Goal: Task Accomplishment & Management: Manage account settings

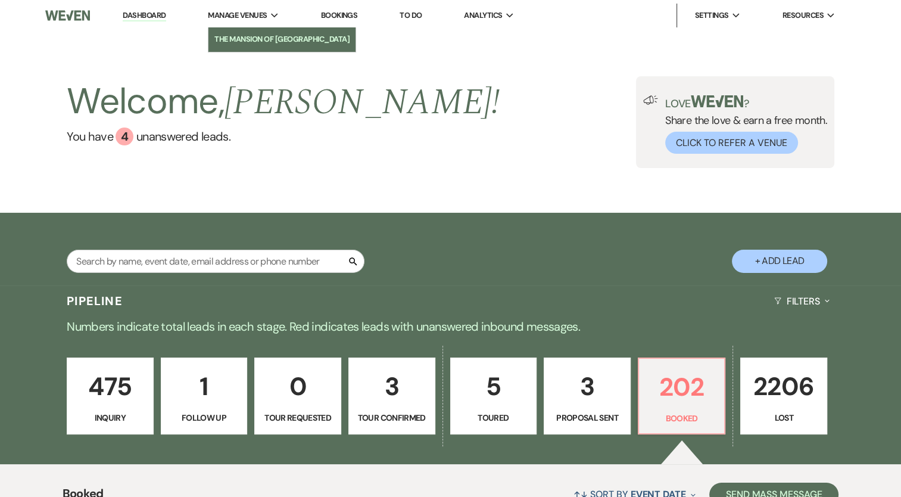
click at [245, 44] on li "The Mansion of [GEOGRAPHIC_DATA]" at bounding box center [281, 39] width 135 height 12
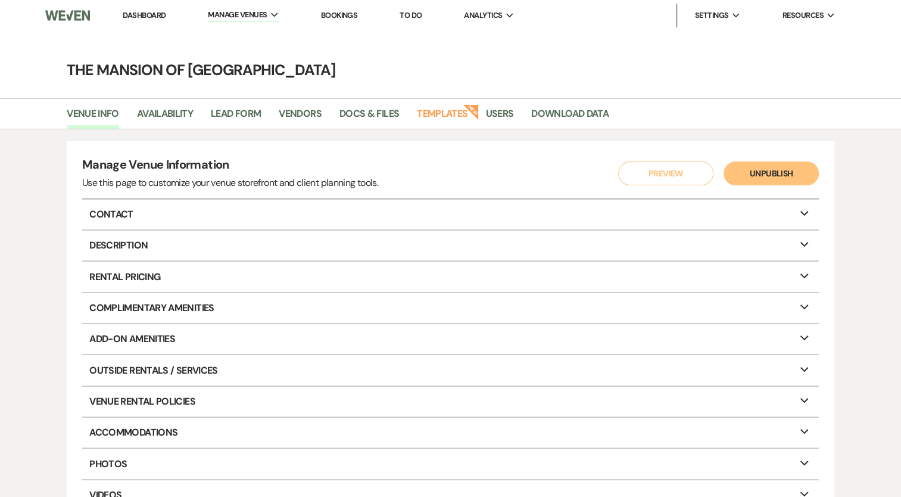
click at [162, 13] on link "Dashboard" at bounding box center [144, 15] width 43 height 10
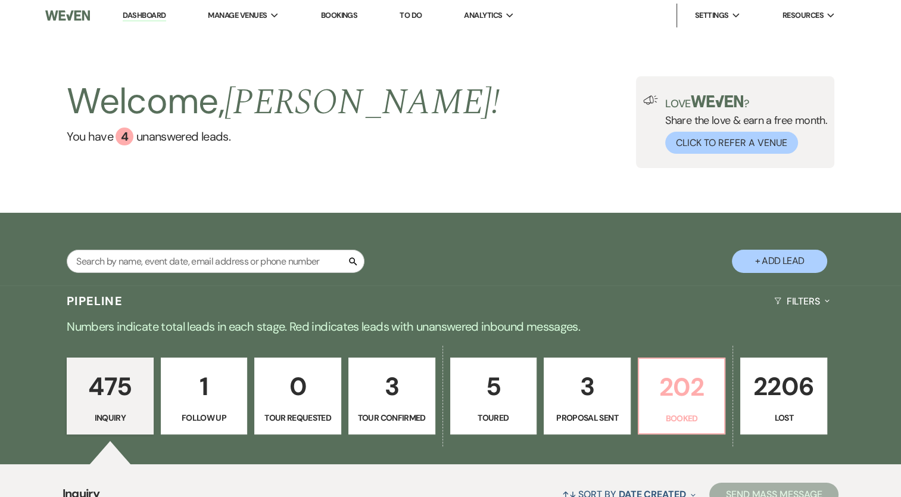
click at [671, 403] on p "202" at bounding box center [681, 387] width 71 height 40
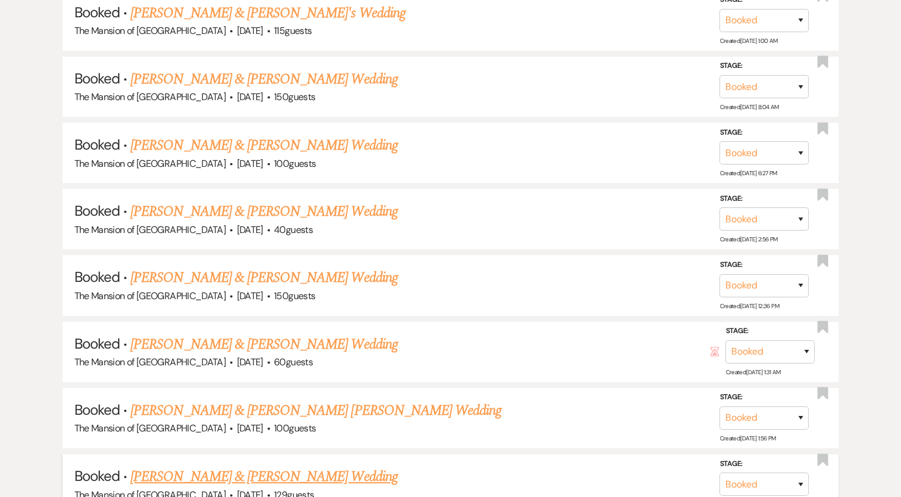
scroll to position [4626, 0]
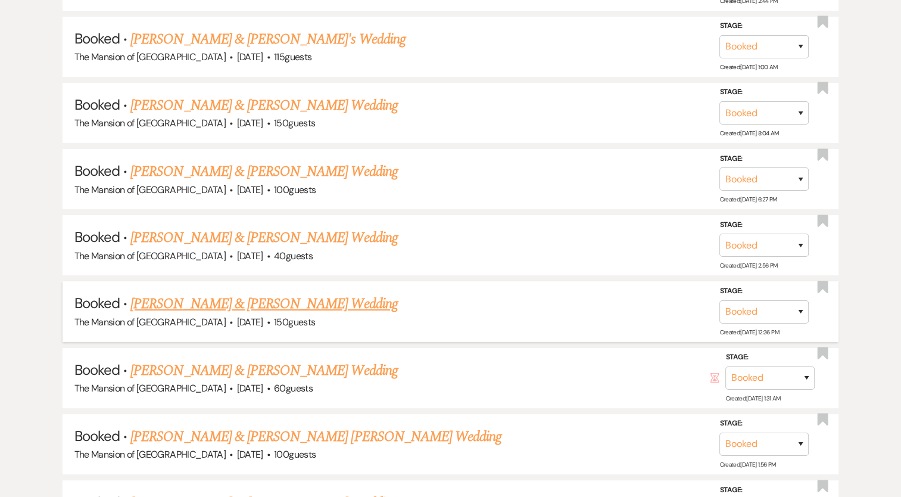
click at [303, 293] on link "[PERSON_NAME] & [PERSON_NAME] Wedding" at bounding box center [263, 303] width 267 height 21
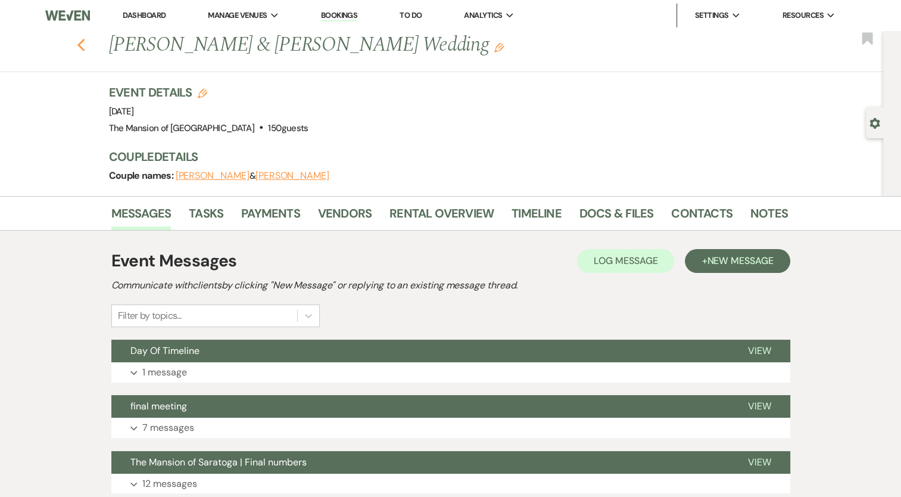
click at [86, 46] on icon "Previous" at bounding box center [81, 45] width 9 height 14
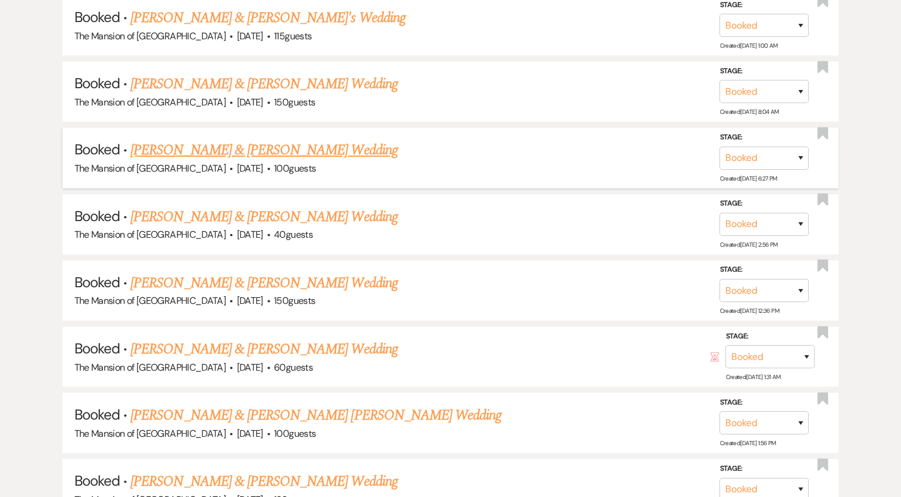
scroll to position [4647, 0]
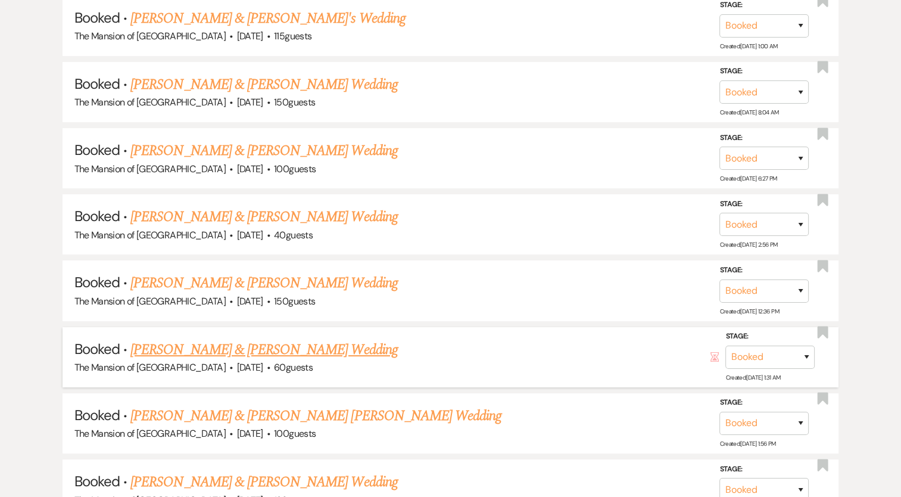
click at [174, 339] on link "[PERSON_NAME] & [PERSON_NAME] Wedding" at bounding box center [263, 349] width 267 height 21
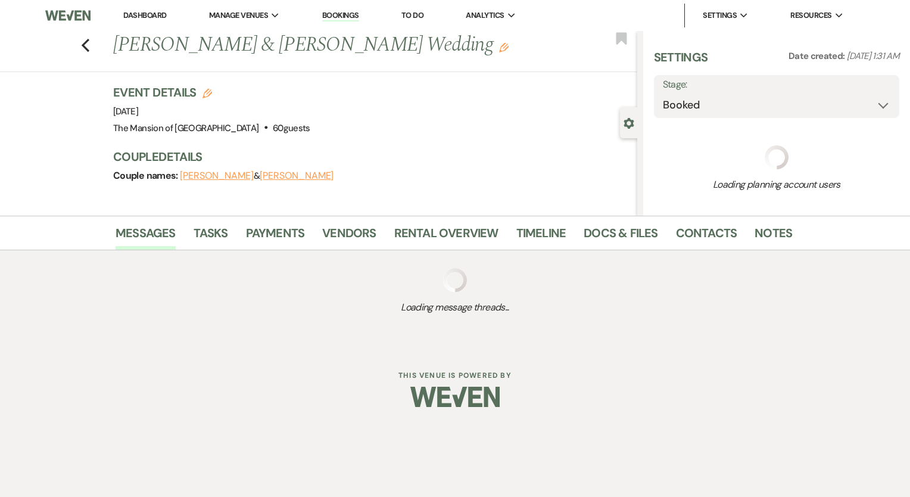
select select "3"
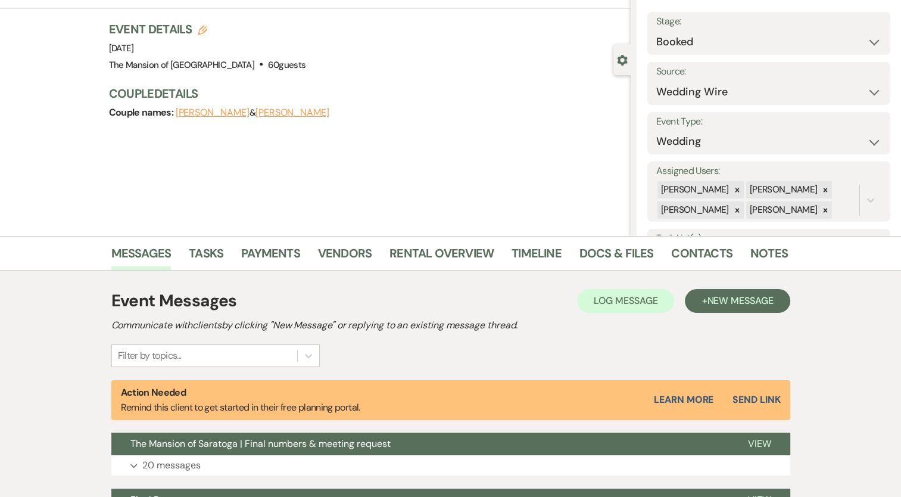
scroll to position [179, 0]
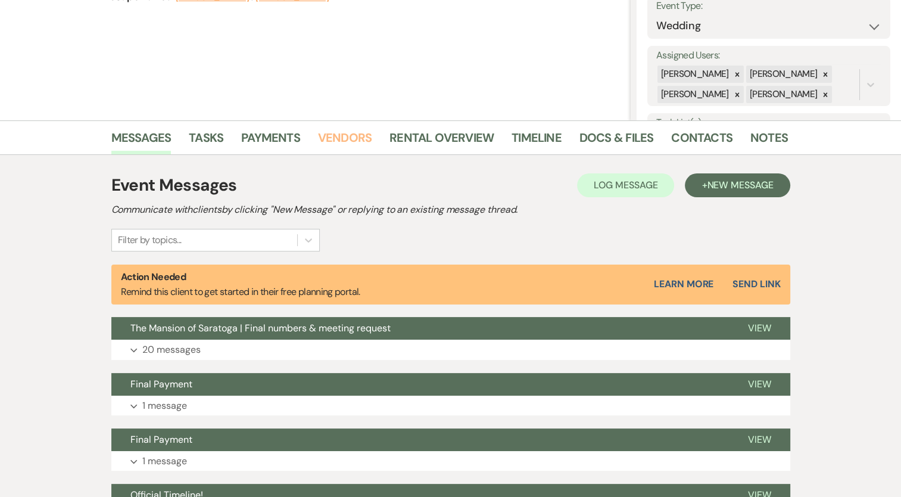
click at [339, 136] on link "Vendors" at bounding box center [345, 141] width 54 height 26
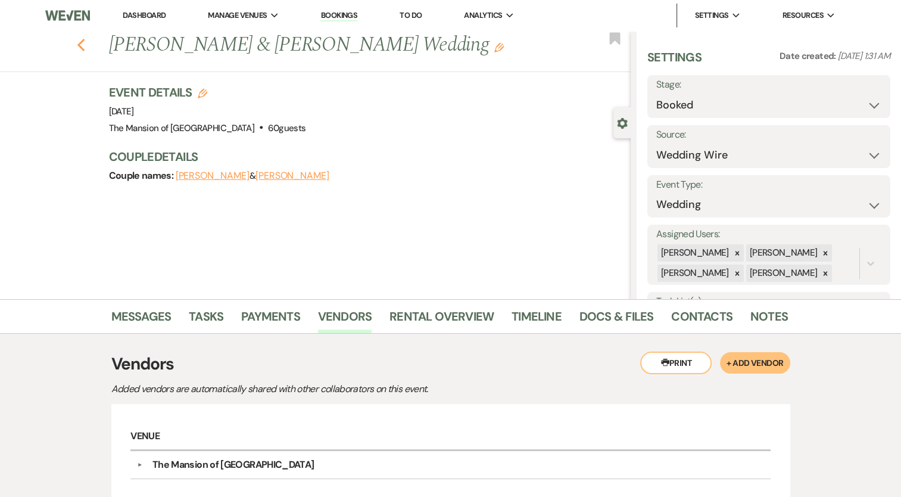
click at [85, 42] on use "button" at bounding box center [81, 45] width 8 height 13
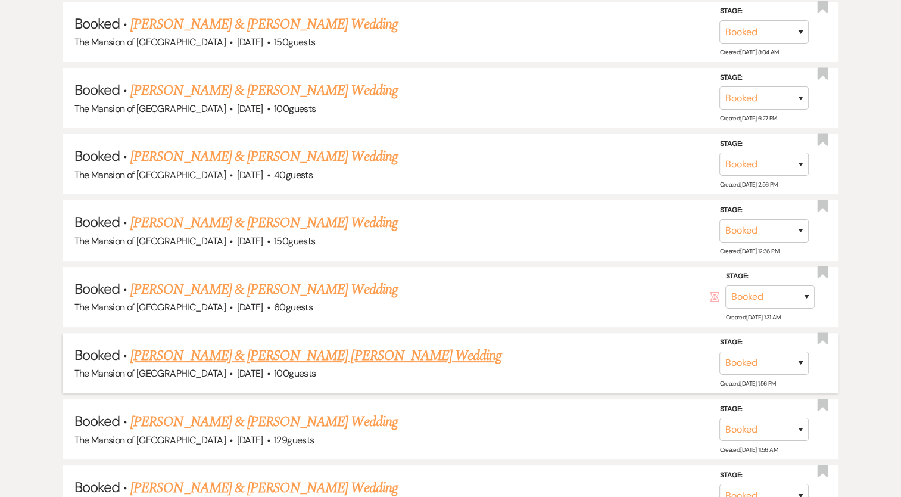
scroll to position [4728, 0]
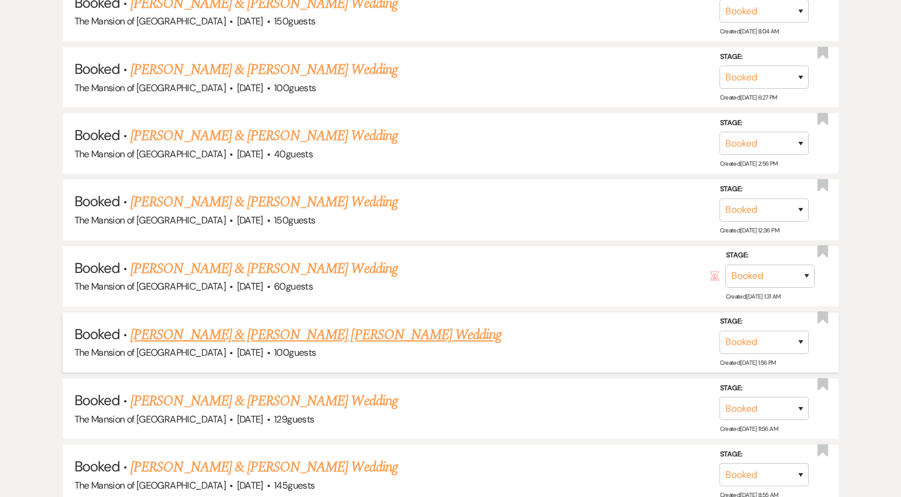
click at [274, 390] on link "[PERSON_NAME] & [PERSON_NAME] Wedding" at bounding box center [263, 400] width 267 height 21
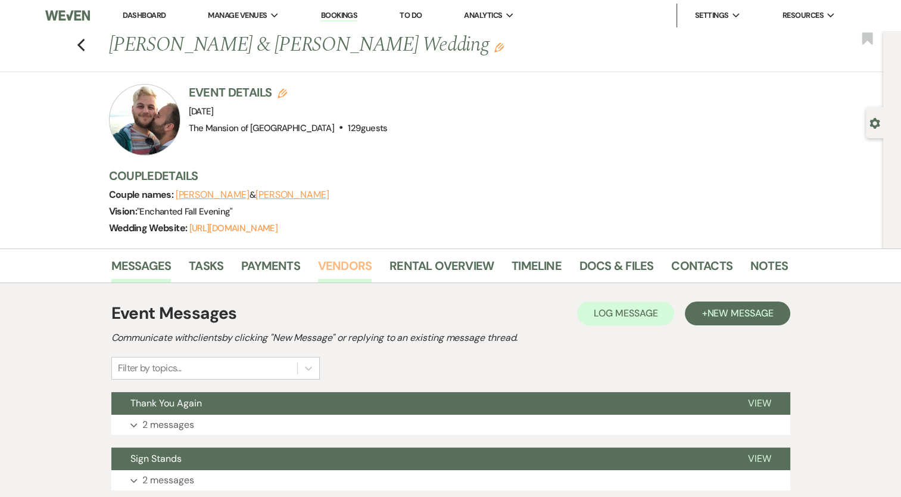
click at [335, 262] on link "Vendors" at bounding box center [345, 269] width 54 height 26
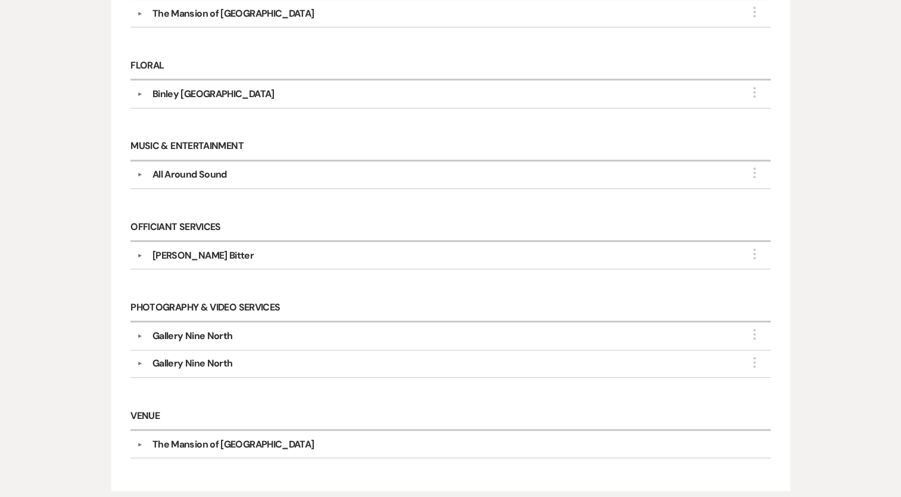
scroll to position [417, 0]
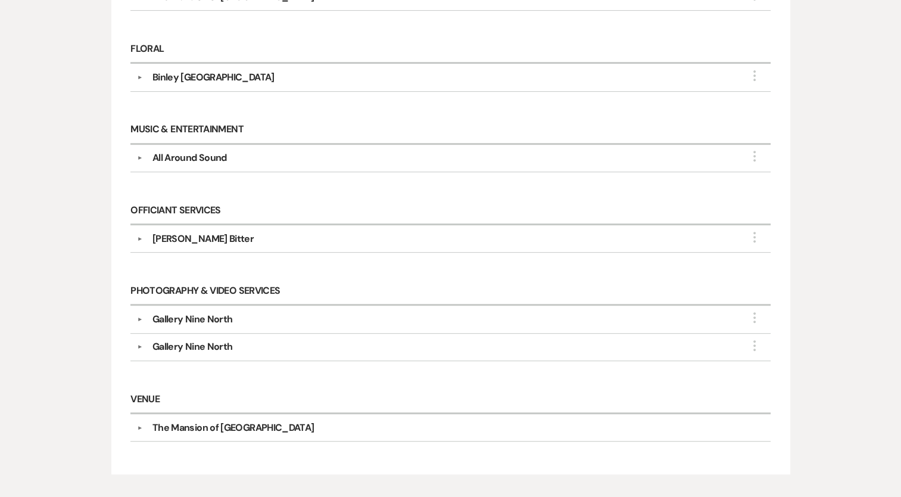
click at [225, 341] on div "Gallery Nine North" at bounding box center [192, 346] width 80 height 14
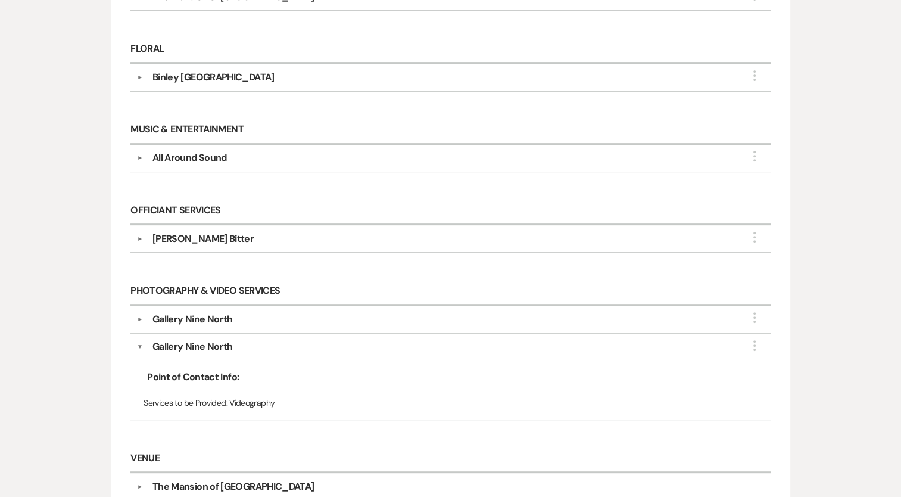
click at [218, 318] on div "Gallery Nine North" at bounding box center [192, 319] width 80 height 14
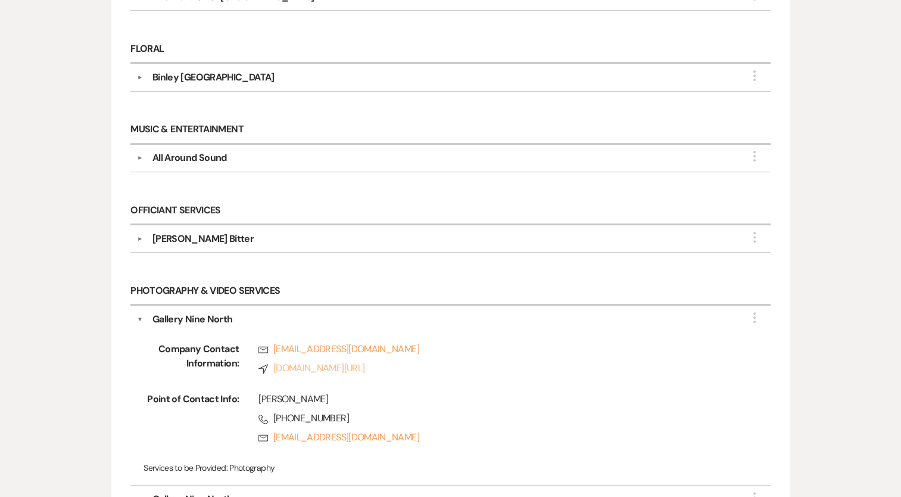
click at [287, 362] on link "Compass www.galleryninenorth.com/" at bounding box center [495, 368] width 474 height 14
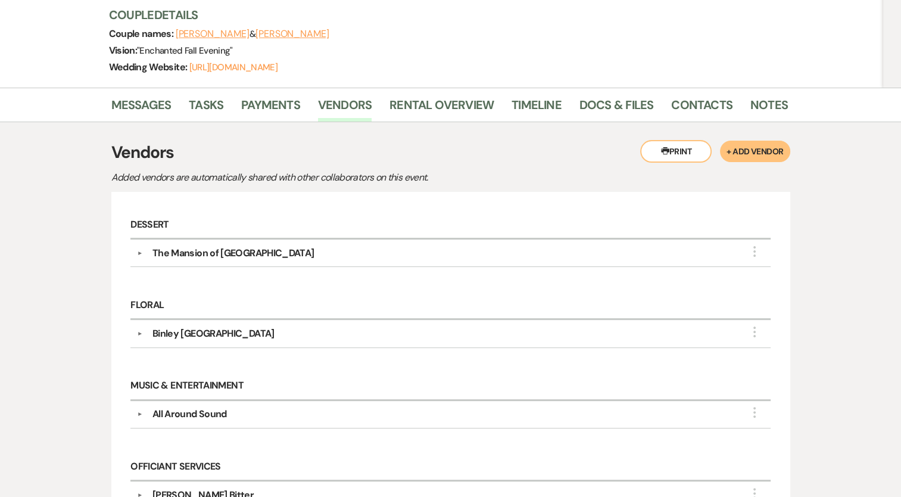
scroll to position [0, 0]
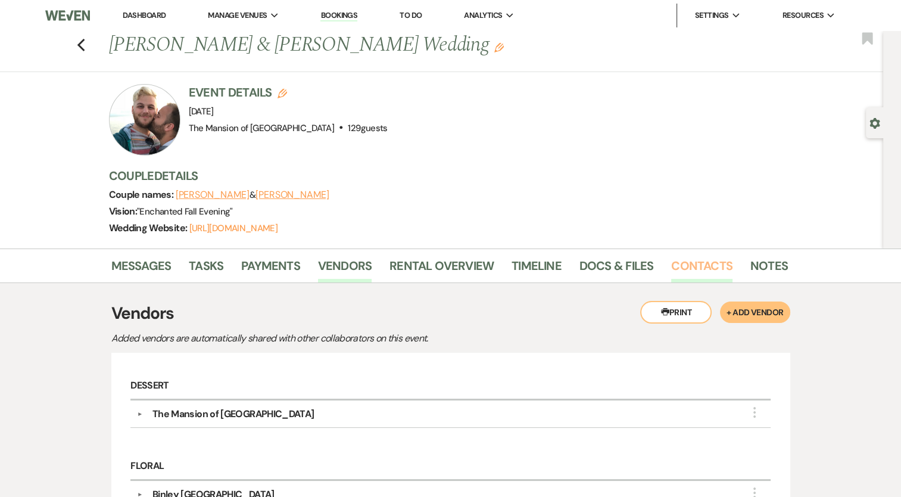
click at [701, 266] on link "Contacts" at bounding box center [701, 269] width 61 height 26
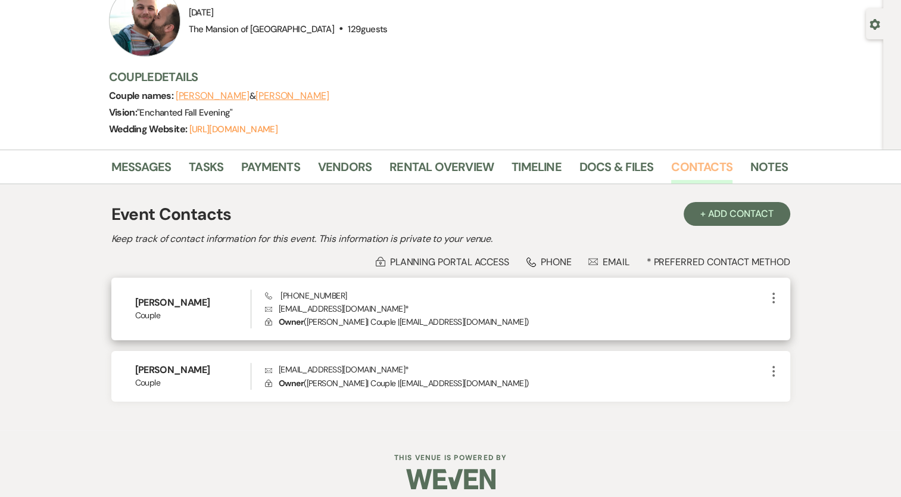
scroll to position [108, 0]
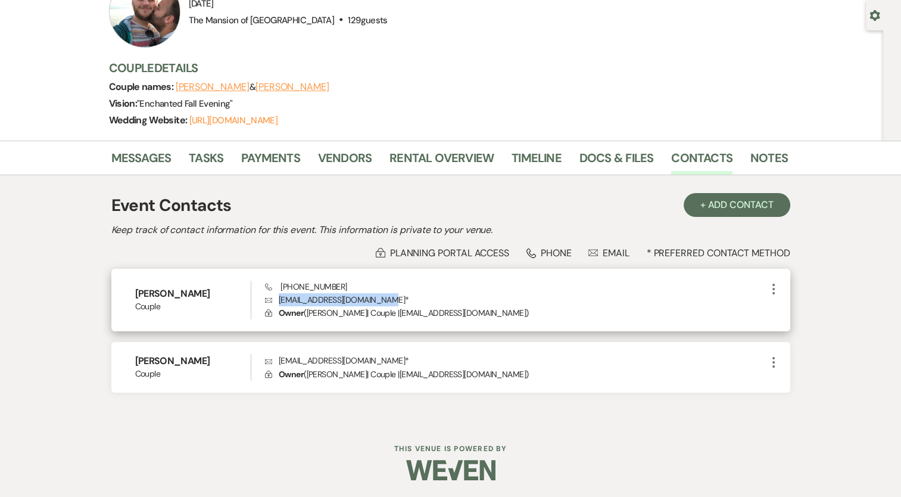
drag, startPoint x: 279, startPoint y: 296, endPoint x: 381, endPoint y: 300, distance: 101.3
click at [381, 300] on p "Envelope cochrane.caleb18@gmail.com *" at bounding box center [515, 299] width 501 height 13
copy p "cochrane.caleb18@gmail.com"
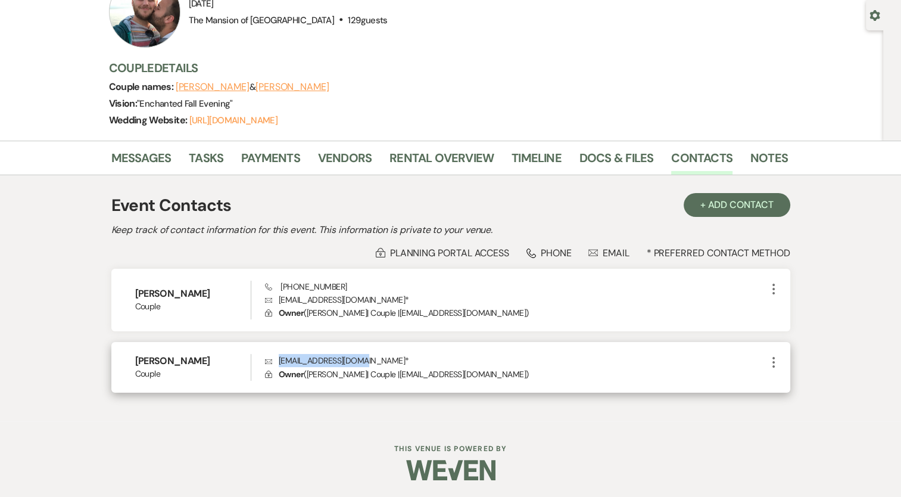
drag, startPoint x: 280, startPoint y: 360, endPoint x: 357, endPoint y: 355, distance: 77.0
click at [357, 355] on p "Envelope mtchllhall@gmail.com *" at bounding box center [515, 360] width 501 height 13
copy p "mtchllhall@gmail.com"
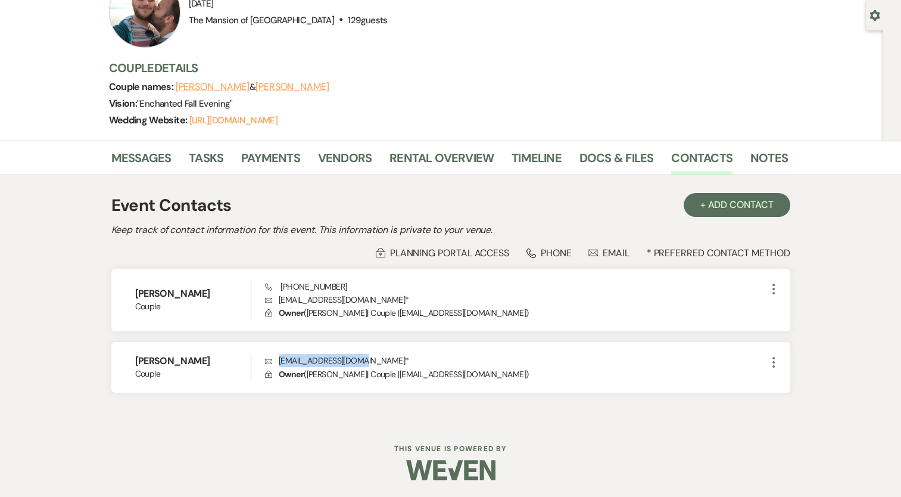
copy p "mtchllhall@gmail.com"
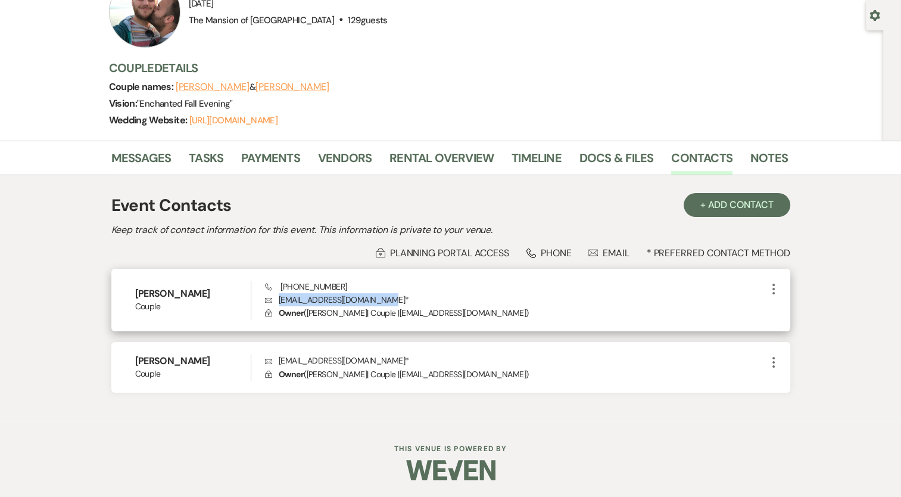
drag, startPoint x: 280, startPoint y: 298, endPoint x: 386, endPoint y: 299, distance: 106.0
click at [386, 299] on p "Envelope cochrane.caleb18@gmail.com *" at bounding box center [515, 299] width 501 height 13
copy p "cochrane.caleb18@gmail.com *"
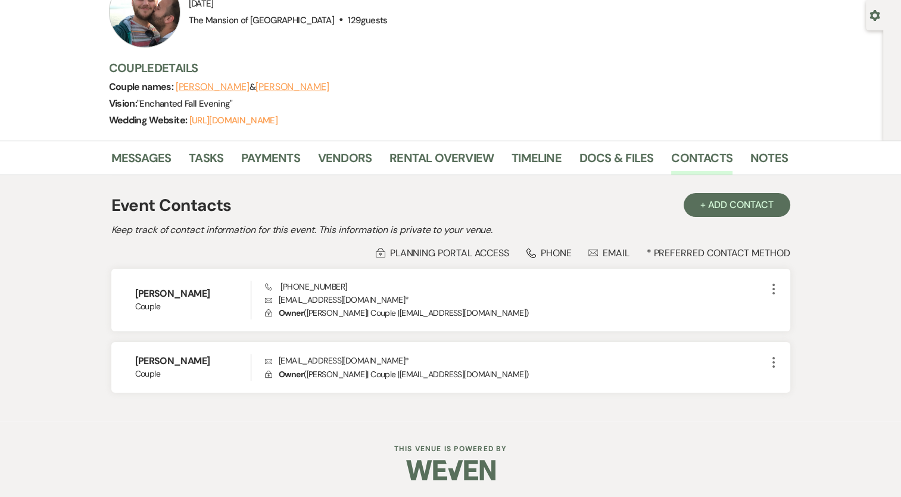
click at [459, 58] on div "Event Details Edit Event Date: Sunday, October 13th, 2024 Venue: The Mansion of…" at bounding box center [448, 58] width 679 height 164
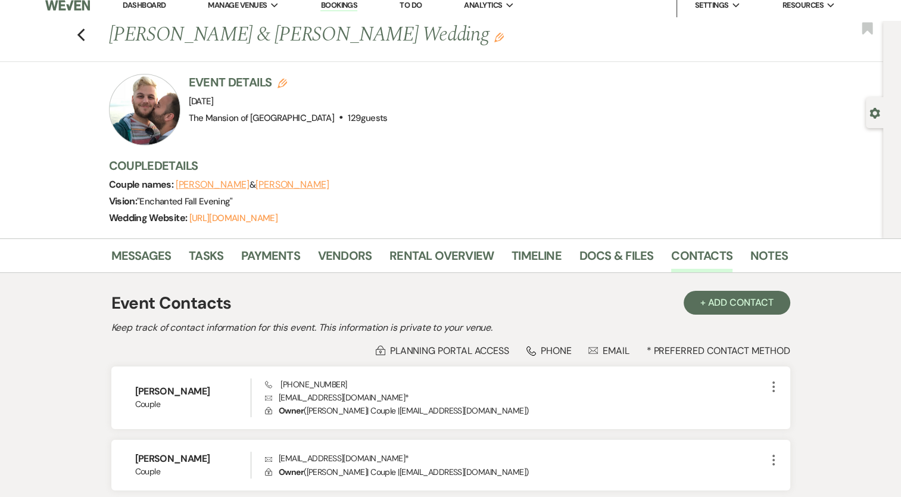
scroll to position [0, 0]
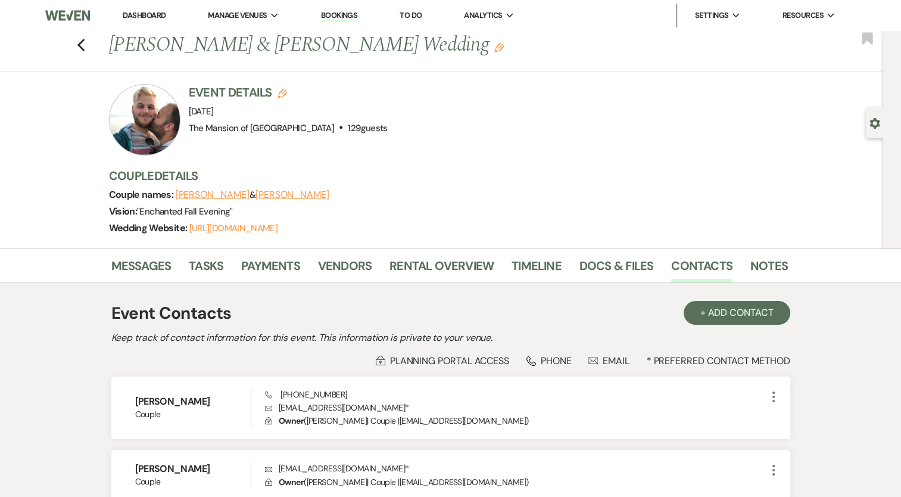
click at [161, 15] on link "Dashboard" at bounding box center [144, 15] width 43 height 10
